Goal: Task Accomplishment & Management: Use online tool/utility

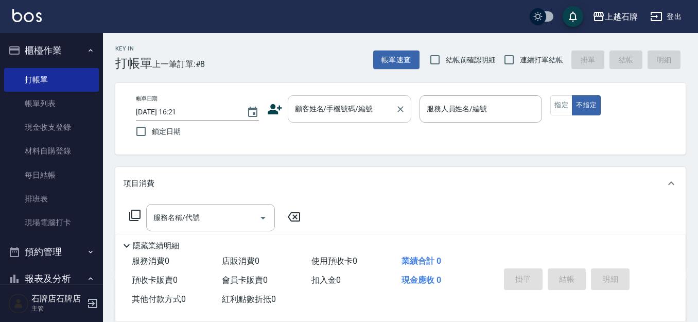
drag, startPoint x: 322, startPoint y: 114, endPoint x: 325, endPoint y: 108, distance: 6.4
click at [322, 113] on input "顧客姓名/手機號碼/編號" at bounding box center [341, 109] width 99 height 18
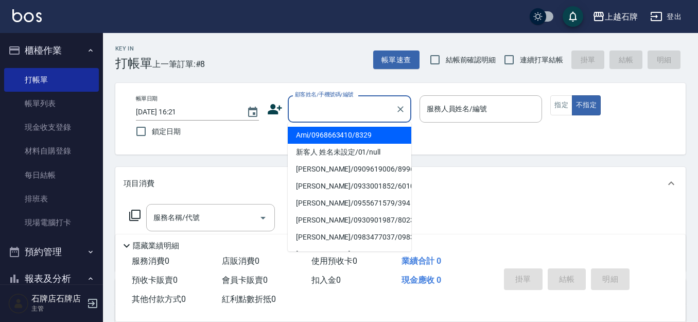
click at [384, 160] on li "新客人 姓名未設定/01/null" at bounding box center [350, 152] width 124 height 17
type input "新客人 姓名未設定/01/null"
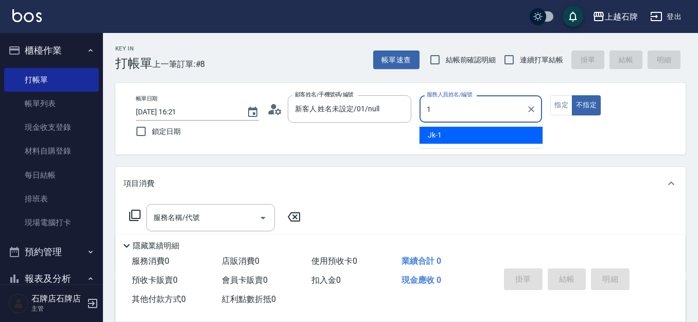
click at [449, 138] on div "Jk -1" at bounding box center [480, 135] width 123 height 17
type input "Jk-1"
click at [242, 216] on input "服務名稱/代號" at bounding box center [203, 217] width 104 height 18
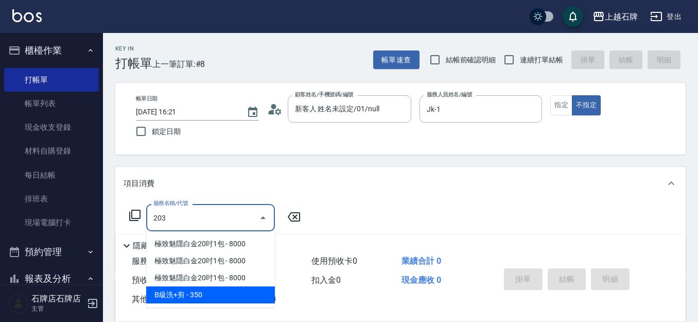
click at [256, 296] on span "B級洗+剪 - 350" at bounding box center [210, 294] width 129 height 17
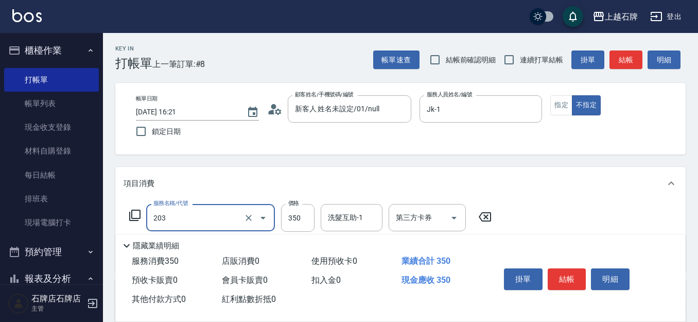
type input "B級洗+剪(203)"
click at [297, 191] on div "項目消費" at bounding box center [400, 183] width 570 height 33
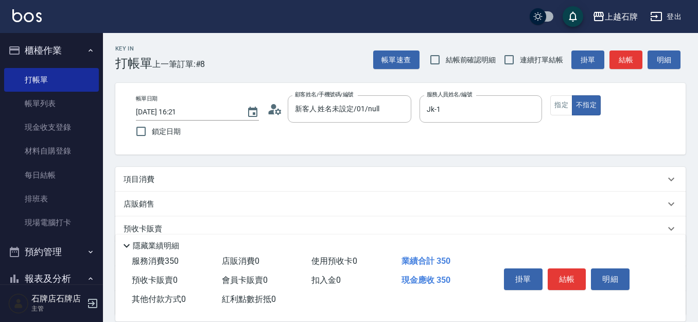
click at [307, 182] on div "項目消費" at bounding box center [394, 179] width 541 height 11
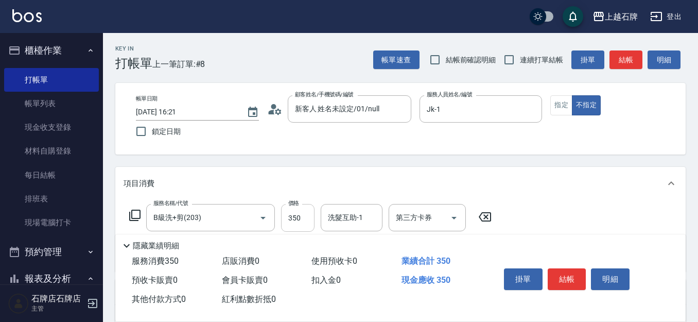
click at [312, 225] on input "350" at bounding box center [297, 218] width 33 height 28
type input "499"
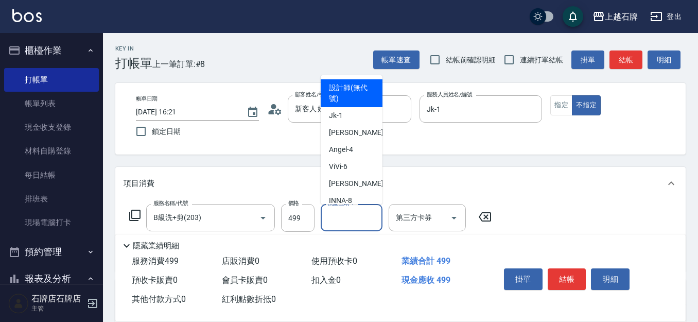
click at [342, 211] on div "洗髮互助-1 洗髮互助-1" at bounding box center [352, 217] width 62 height 27
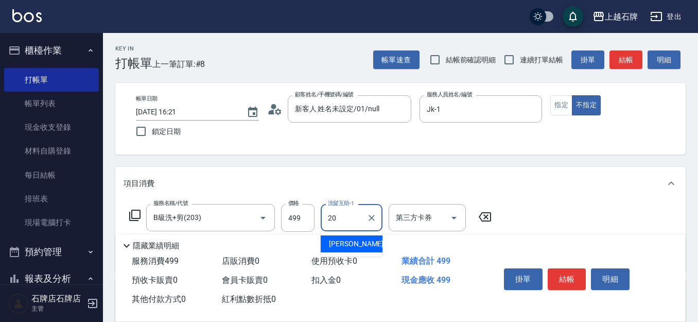
click at [365, 242] on div "[PERSON_NAME] -20" at bounding box center [352, 243] width 62 height 17
type input "[PERSON_NAME]-20"
click at [561, 271] on button "結帳" at bounding box center [567, 279] width 39 height 22
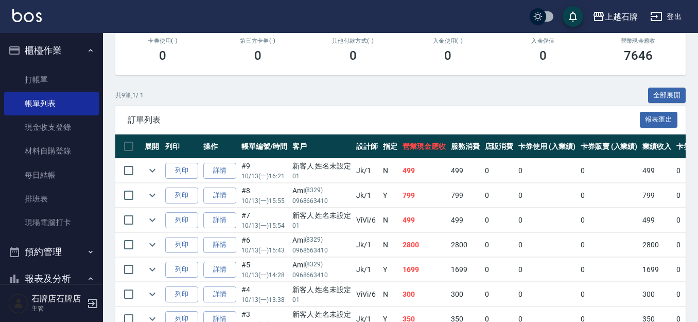
scroll to position [206, 0]
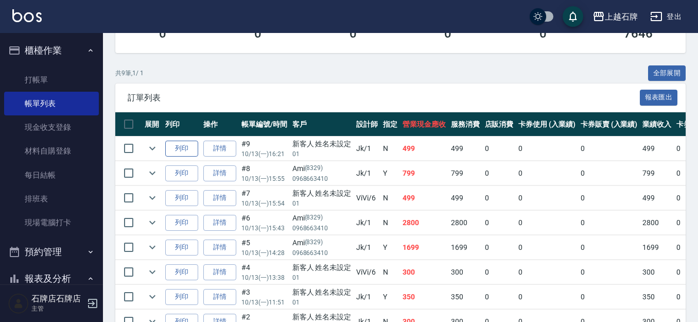
click at [196, 151] on button "列印" at bounding box center [181, 148] width 33 height 16
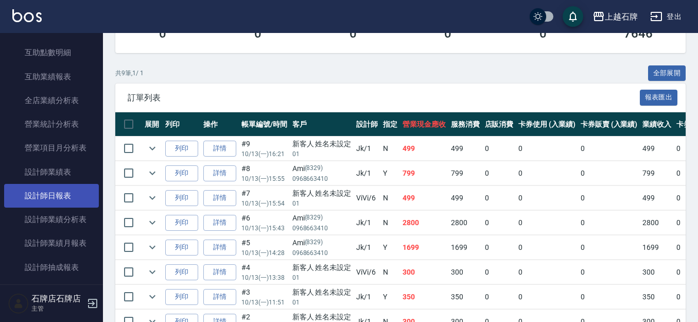
scroll to position [463, 0]
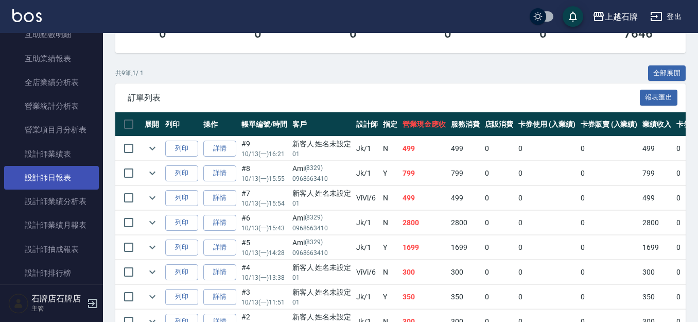
click at [77, 181] on link "設計師日報表" at bounding box center [51, 178] width 95 height 24
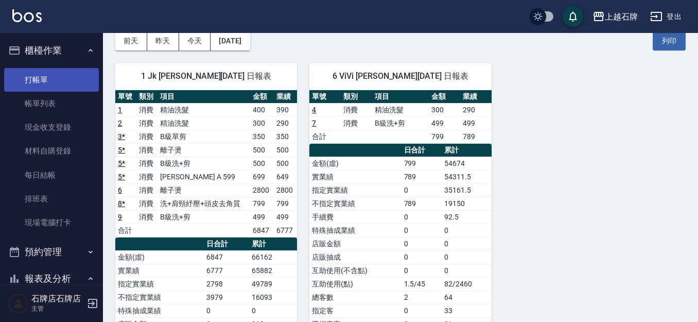
click at [74, 85] on link "打帳單" at bounding box center [51, 80] width 95 height 24
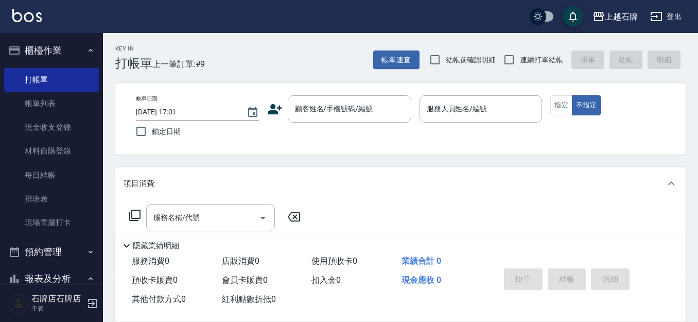
click at [314, 60] on div "Key In 打帳單 上一筆訂單:#9 帳單速查 結帳前確認明細 連續打單結帳 掛單 結帳 明細" at bounding box center [394, 52] width 583 height 38
